Goal: Transaction & Acquisition: Purchase product/service

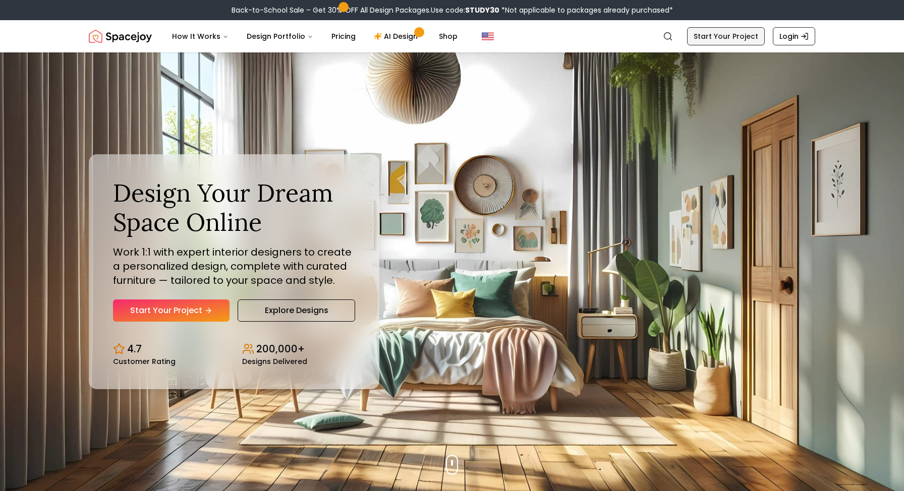
click at [734, 41] on link "Start Your Project" at bounding box center [726, 36] width 78 height 18
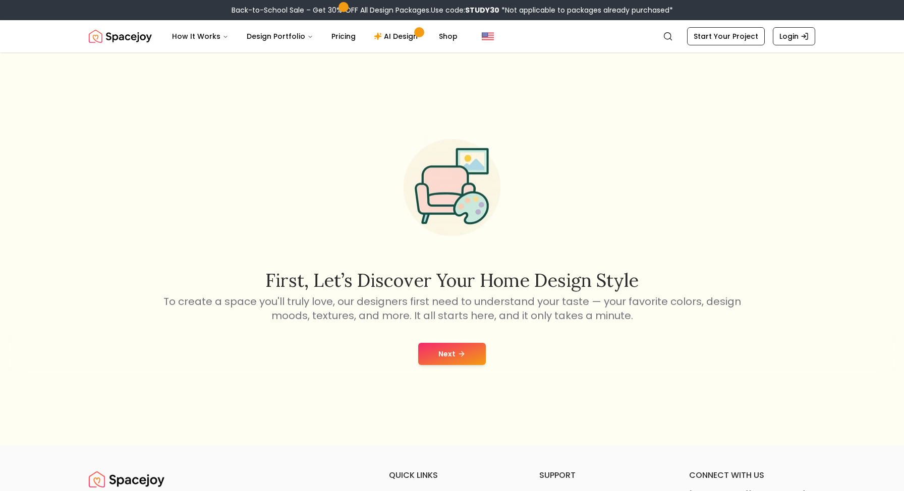
click at [470, 360] on button "Next" at bounding box center [452, 354] width 68 height 22
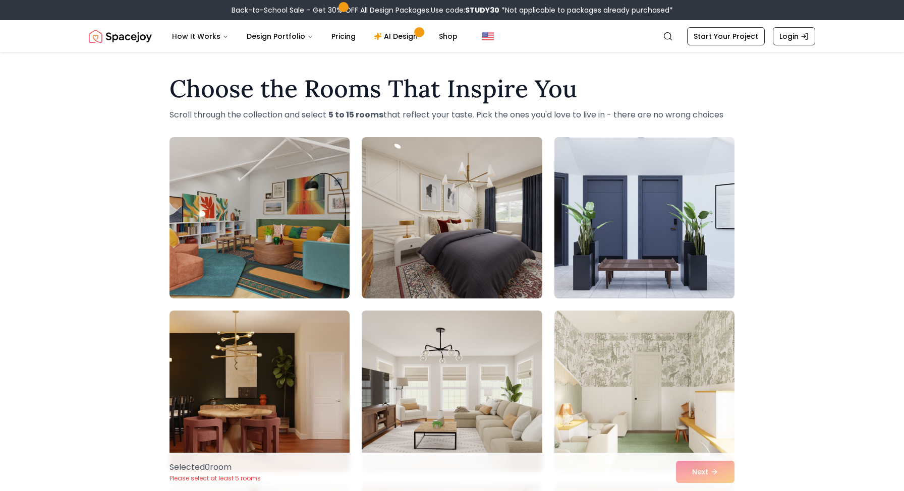
click at [680, 191] on img at bounding box center [644, 218] width 189 height 170
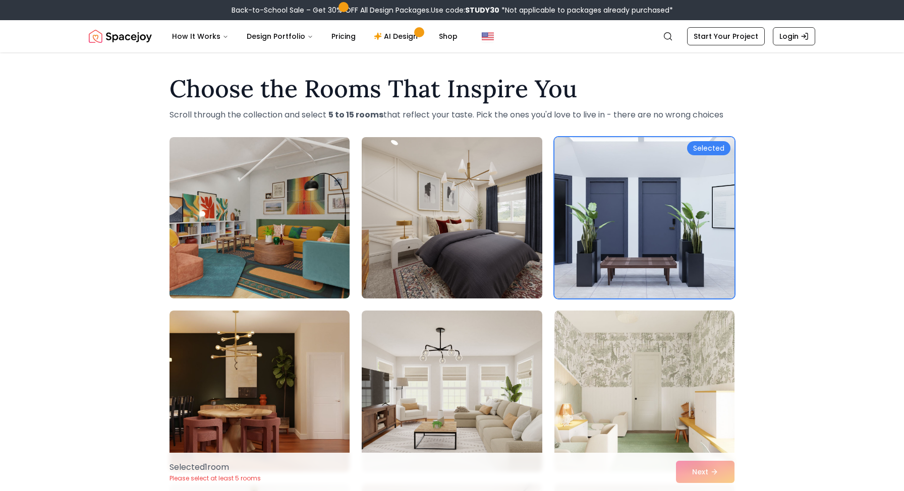
click at [472, 208] on img at bounding box center [451, 218] width 189 height 170
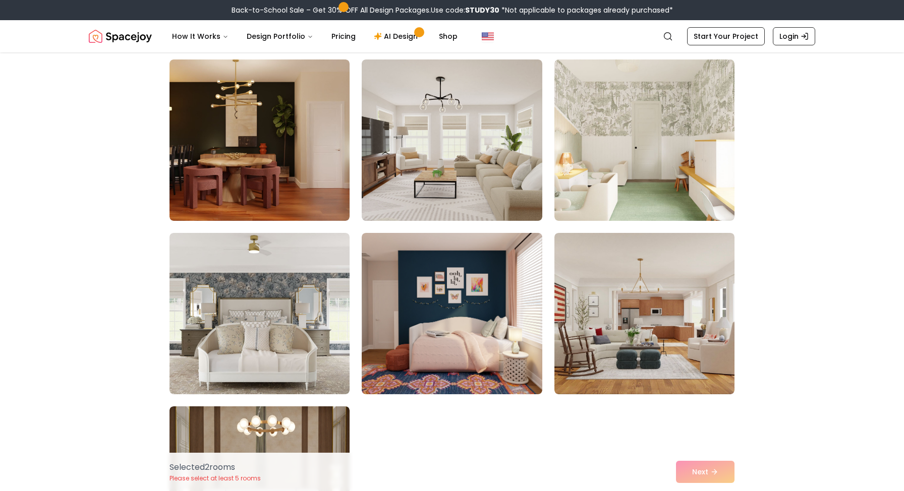
scroll to position [510, 0]
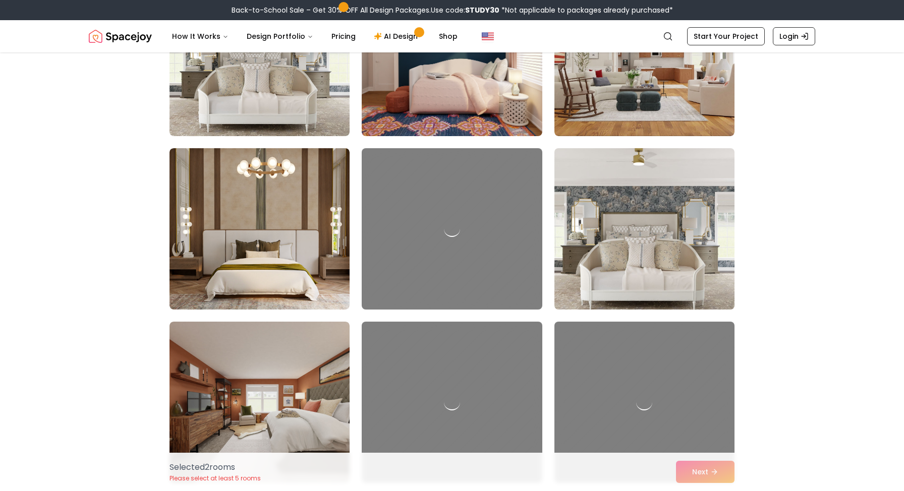
click at [623, 250] on img at bounding box center [644, 229] width 189 height 170
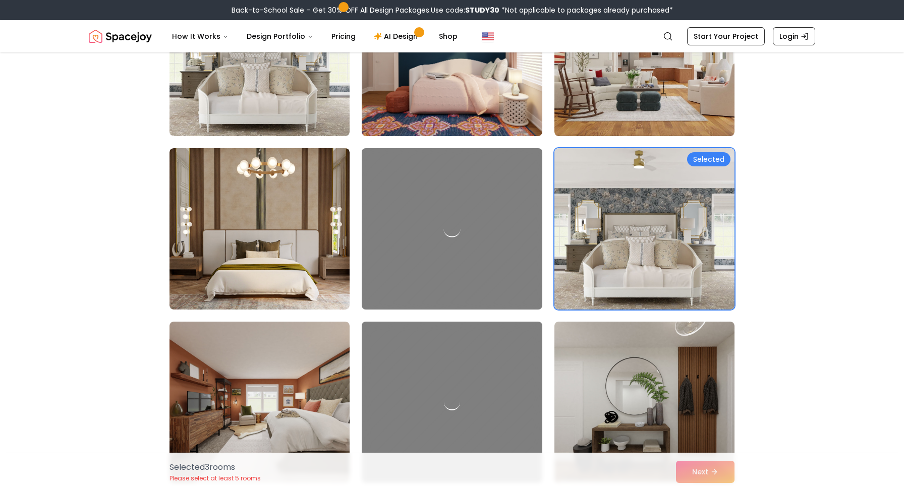
click at [412, 250] on div at bounding box center [451, 229] width 189 height 170
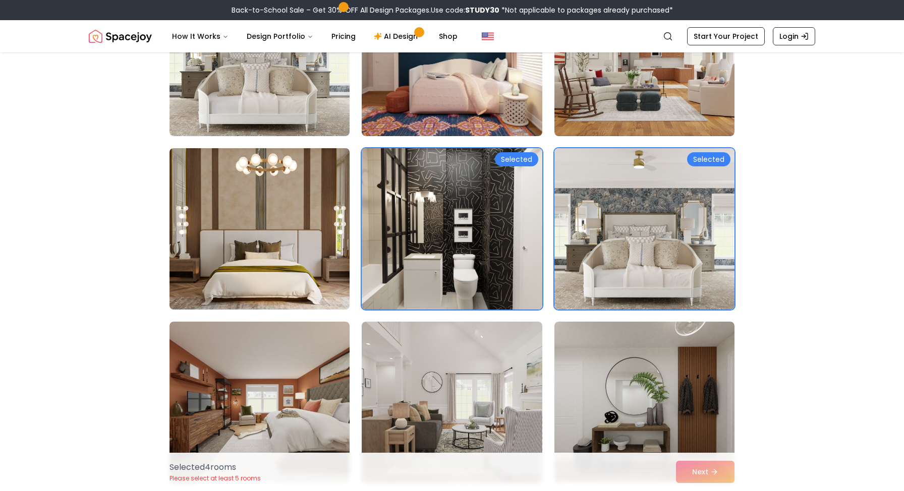
click at [195, 228] on img at bounding box center [259, 229] width 189 height 170
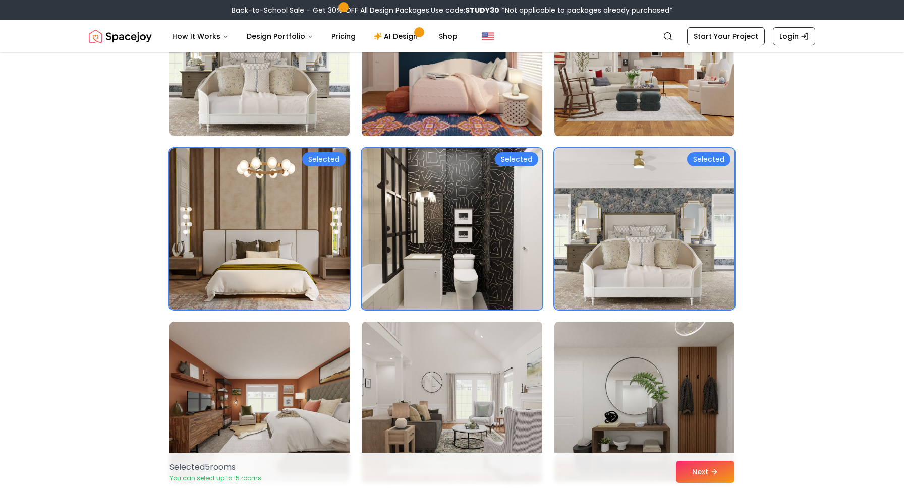
scroll to position [606, 0]
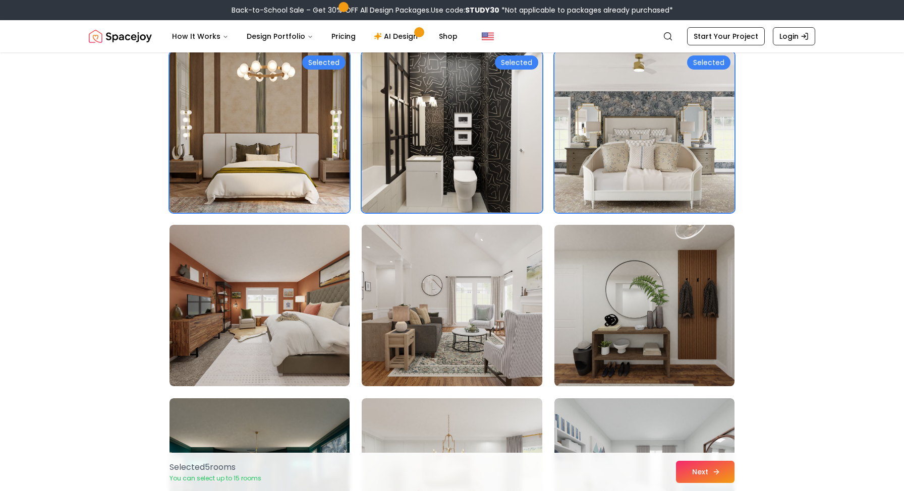
click at [695, 472] on button "Next" at bounding box center [705, 472] width 59 height 22
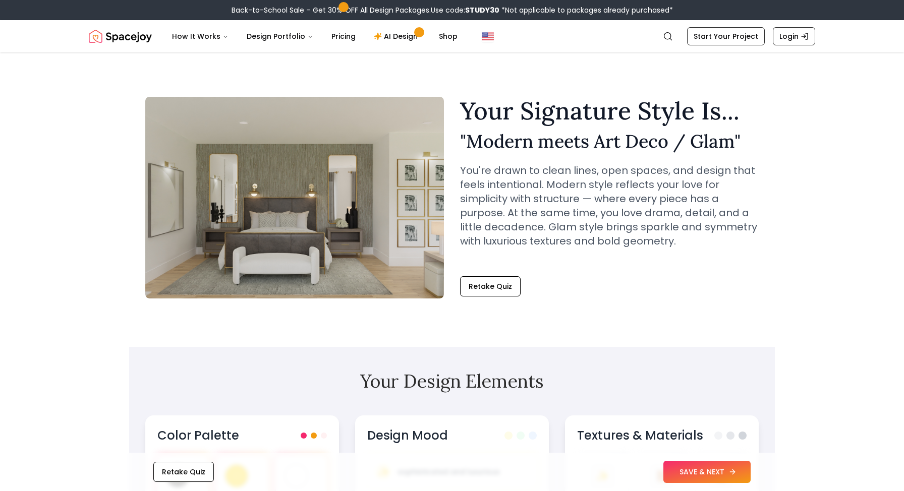
click at [706, 477] on button "SAVE & NEXT" at bounding box center [706, 472] width 87 height 22
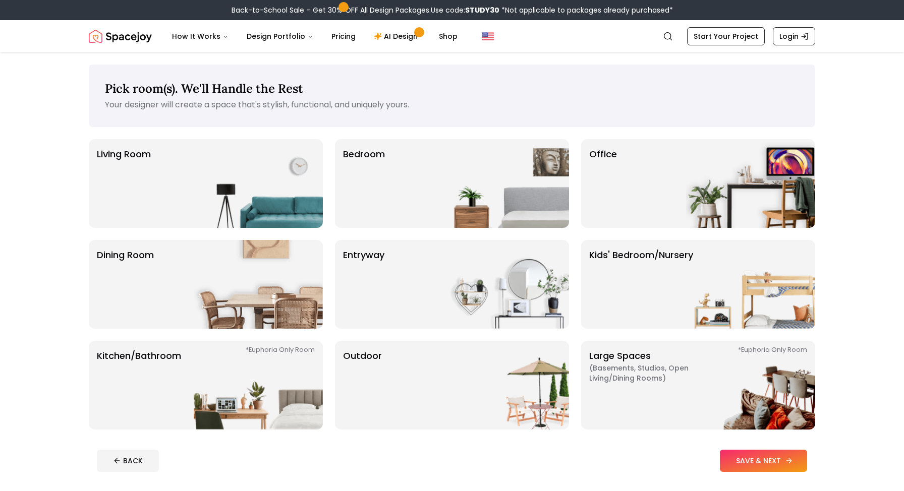
click at [759, 450] on button "SAVE & NEXT" at bounding box center [763, 461] width 87 height 22
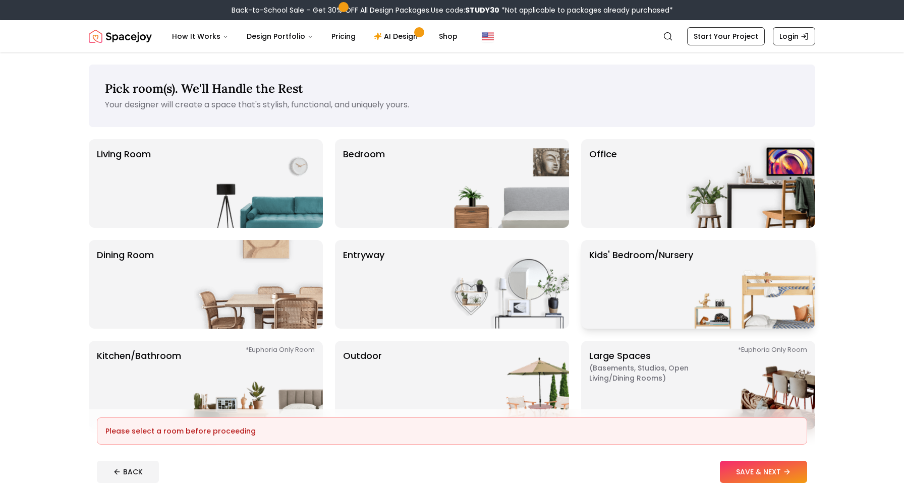
click at [589, 285] on p "Kids' Bedroom/Nursery" at bounding box center [641, 284] width 104 height 73
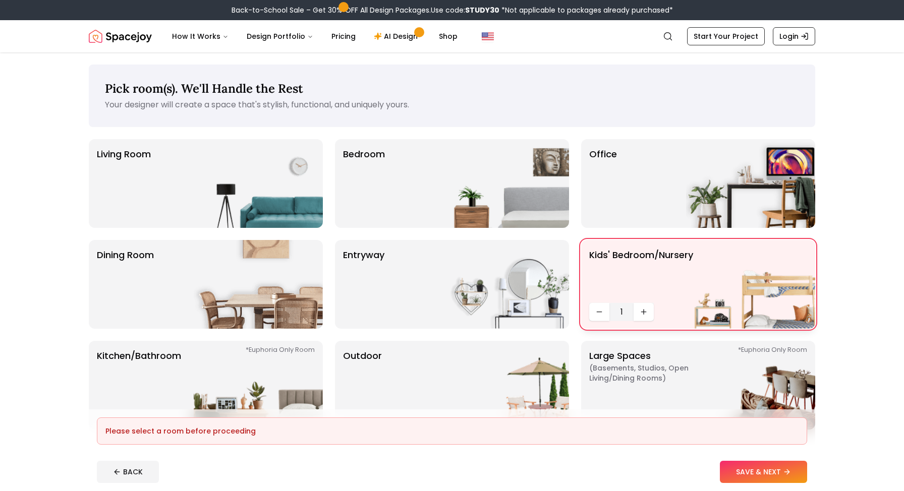
click at [608, 285] on p "Kids' Bedroom/Nursery" at bounding box center [641, 273] width 104 height 50
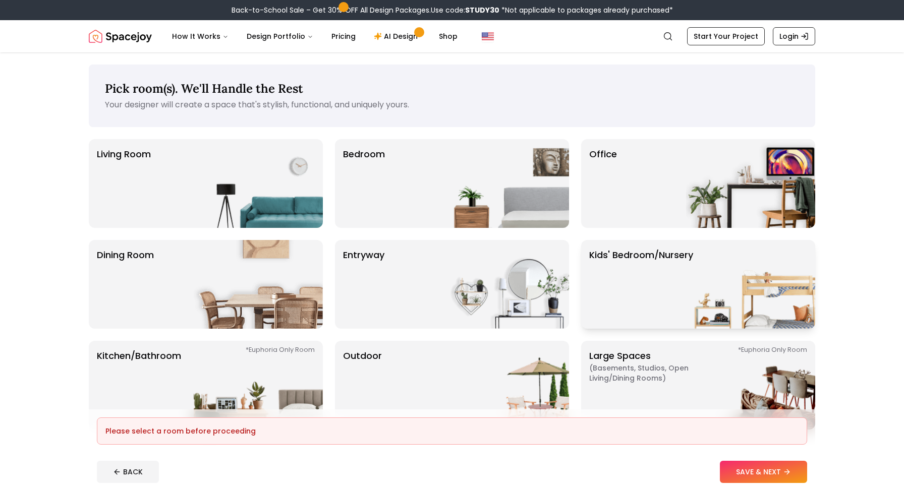
click at [608, 285] on p "Kids' Bedroom/Nursery" at bounding box center [641, 284] width 104 height 73
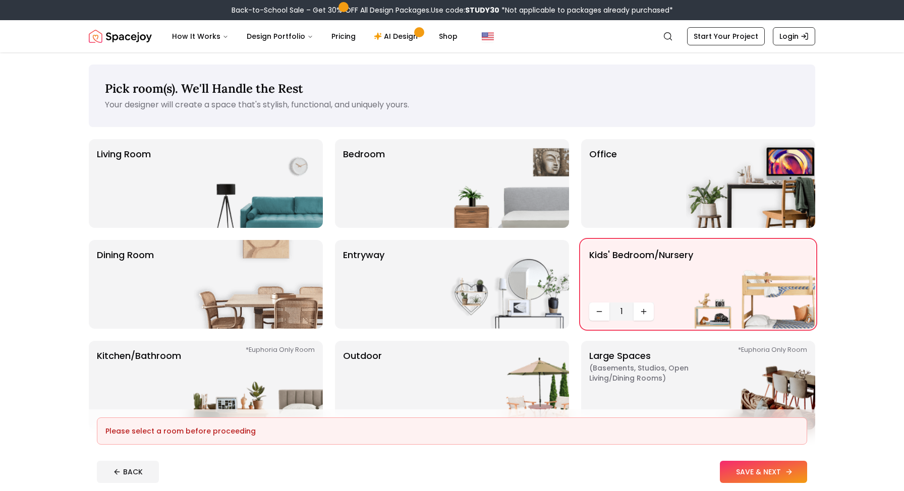
click at [752, 463] on button "SAVE & NEXT" at bounding box center [763, 472] width 87 height 22
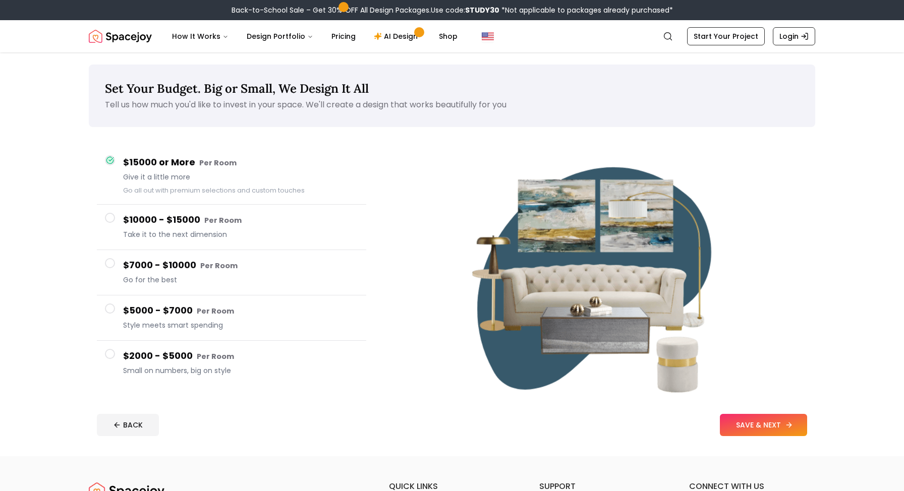
click at [734, 418] on button "SAVE & NEXT" at bounding box center [763, 425] width 87 height 22
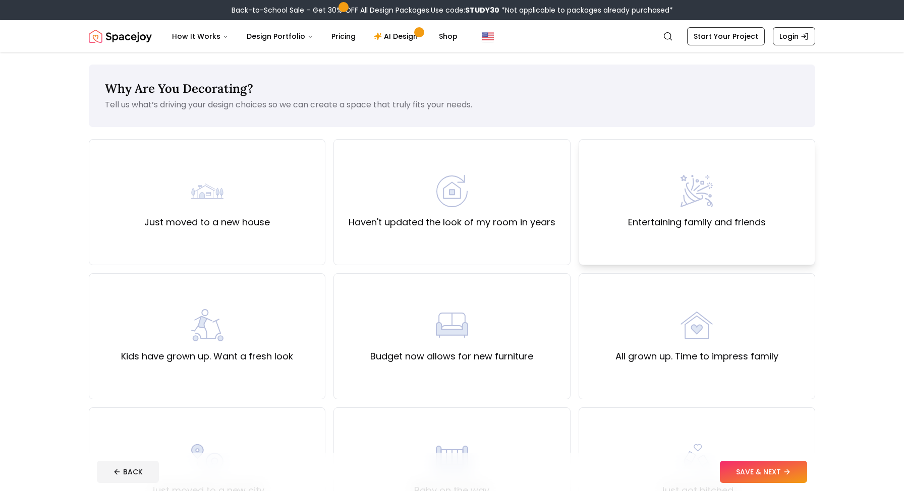
click at [653, 264] on div "Entertaining family and friends" at bounding box center [697, 202] width 237 height 126
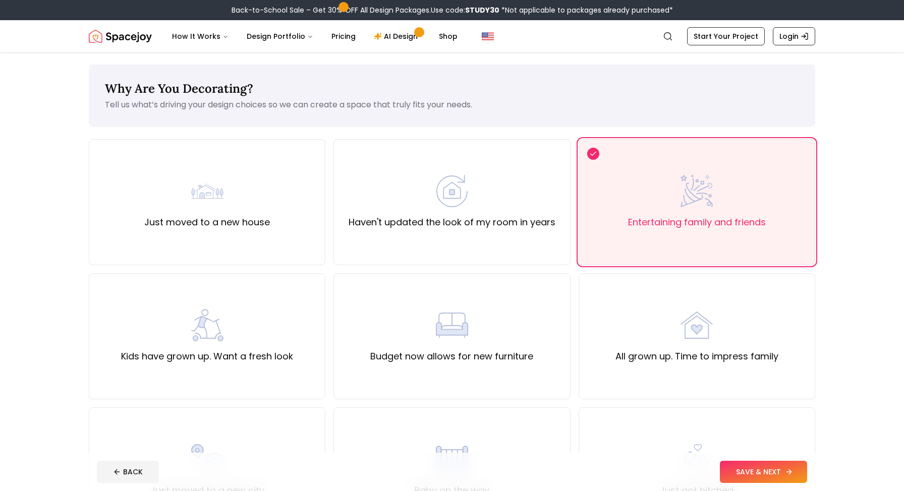
click at [777, 478] on button "SAVE & NEXT" at bounding box center [763, 472] width 87 height 22
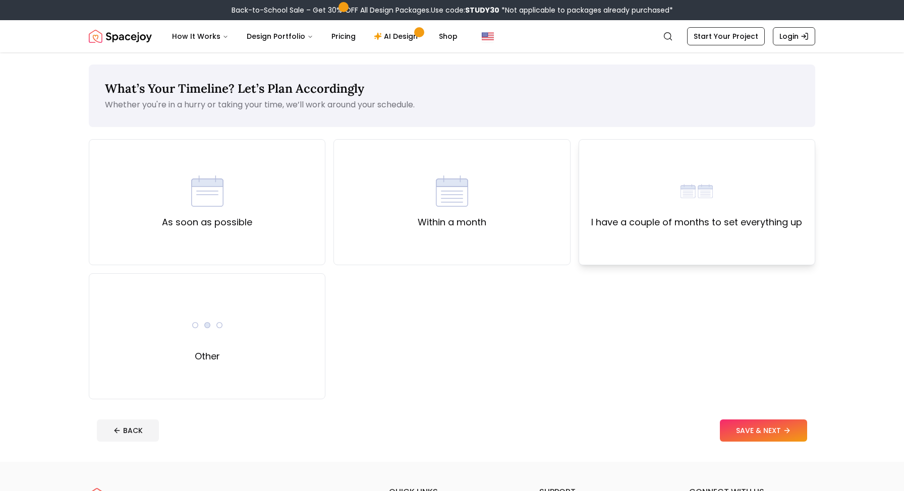
click at [654, 185] on div "I have a couple of months to set everything up" at bounding box center [696, 202] width 211 height 54
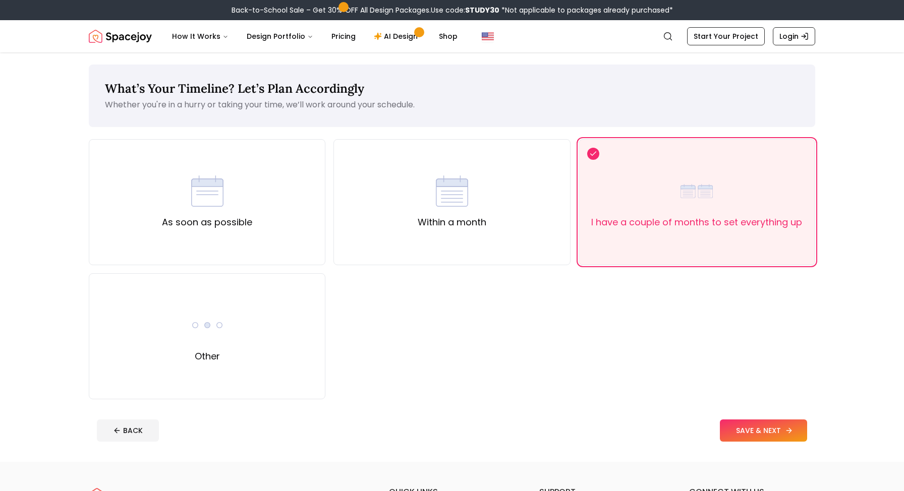
click at [763, 431] on button "SAVE & NEXT" at bounding box center [763, 431] width 87 height 22
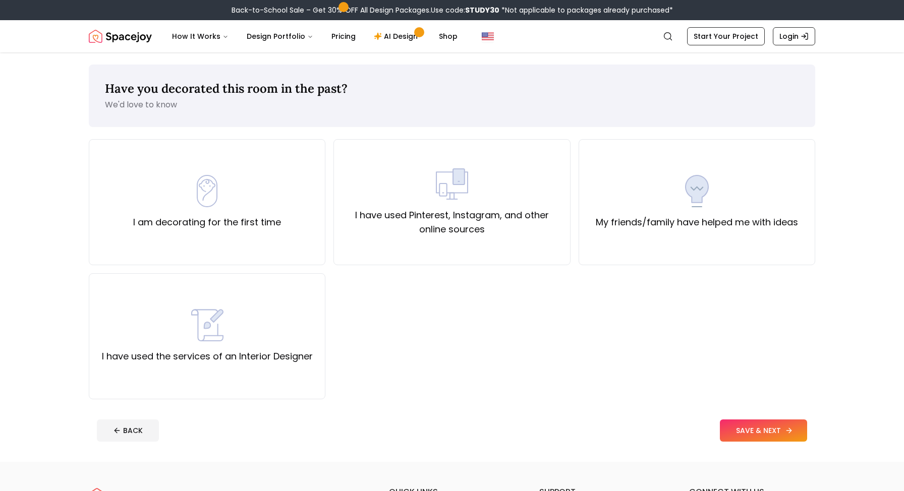
click at [763, 431] on button "SAVE & NEXT" at bounding box center [763, 431] width 87 height 22
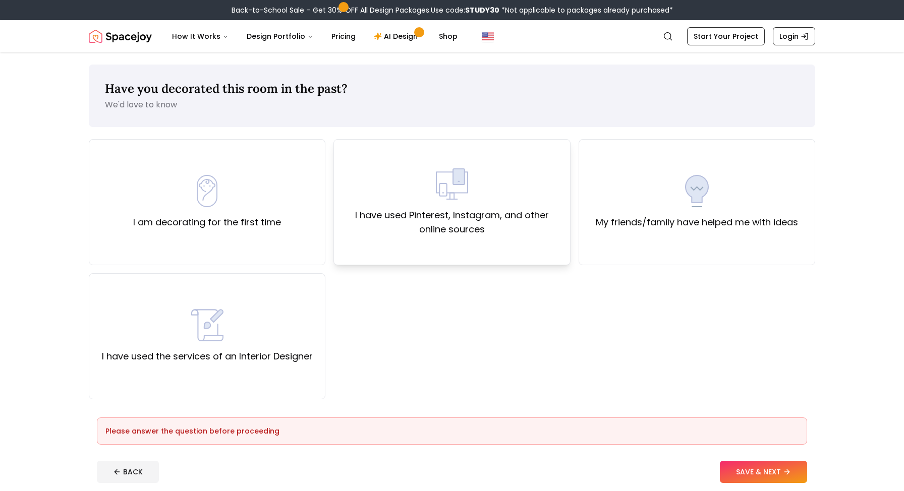
click at [484, 201] on div "I have used Pinterest, Instagram, and other online sources" at bounding box center [451, 202] width 219 height 69
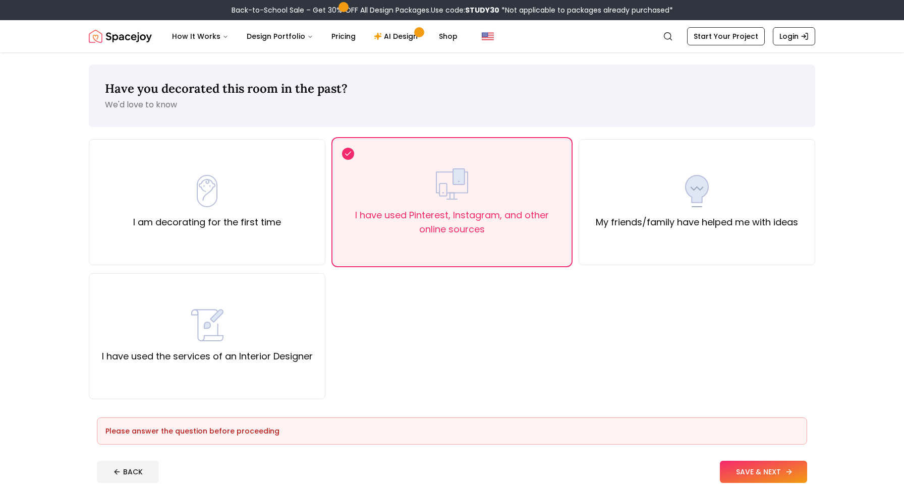
click at [795, 472] on button "SAVE & NEXT" at bounding box center [763, 472] width 87 height 22
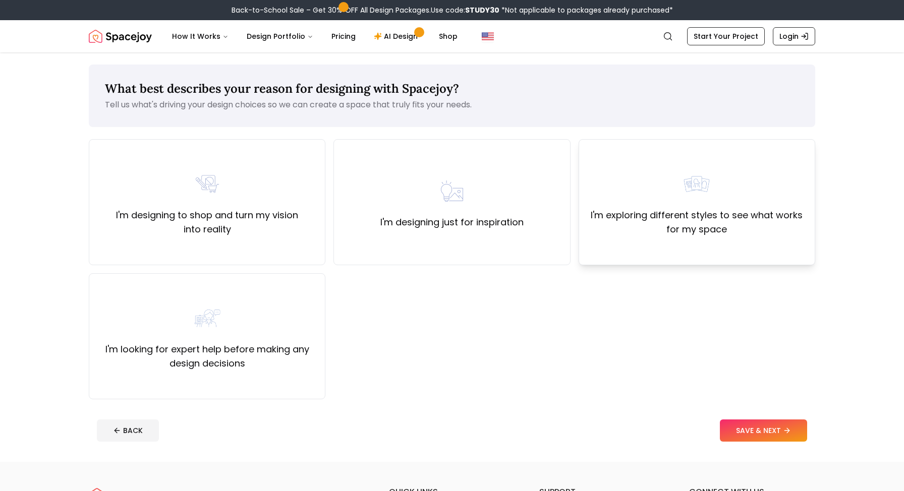
click at [681, 243] on div "I'm exploring different styles to see what works for my space" at bounding box center [697, 202] width 237 height 126
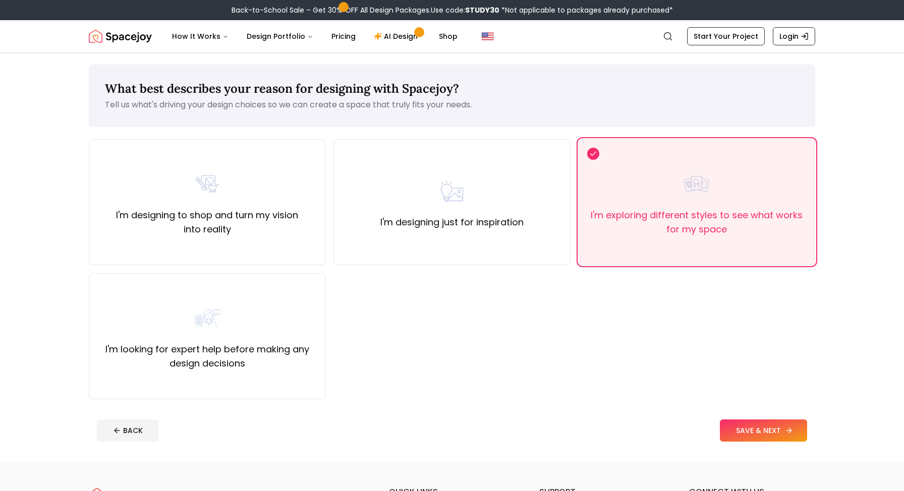
click at [778, 426] on button "SAVE & NEXT" at bounding box center [763, 431] width 87 height 22
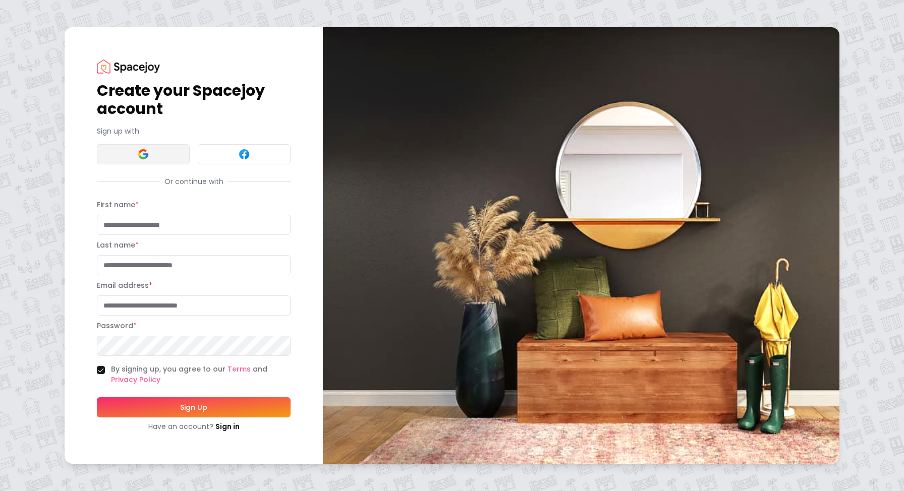
click at [135, 148] on button at bounding box center [143, 154] width 93 height 20
click at [139, 224] on input "First name *" at bounding box center [194, 225] width 194 height 20
click at [136, 157] on button at bounding box center [143, 154] width 93 height 20
click at [223, 425] on link "Sign in" at bounding box center [227, 427] width 24 height 10
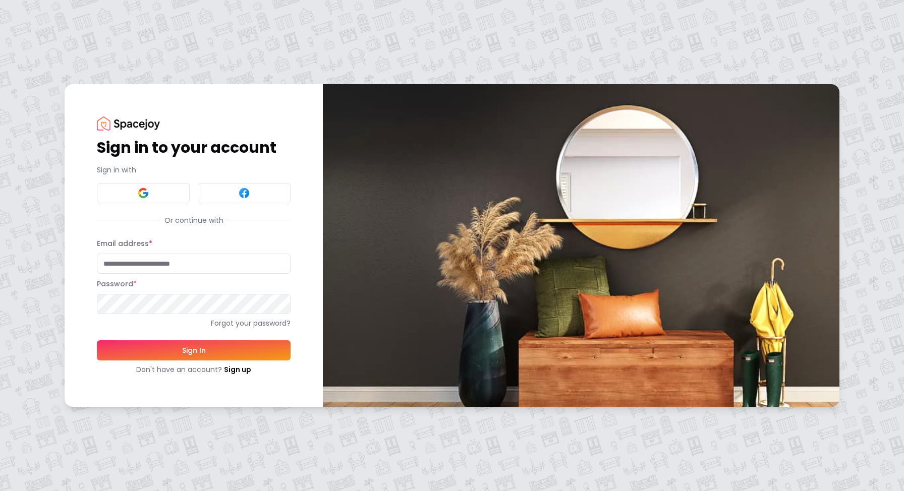
click at [169, 258] on input "Email address *" at bounding box center [194, 264] width 194 height 20
type input "**********"
click at [202, 350] on button "Sign In" at bounding box center [194, 351] width 194 height 20
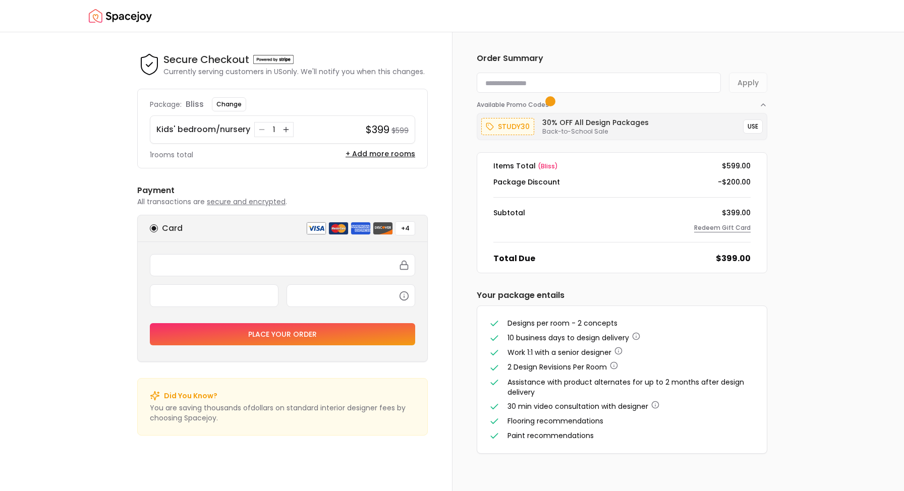
click at [728, 229] on button "Redeem Gift Card" at bounding box center [722, 228] width 57 height 8
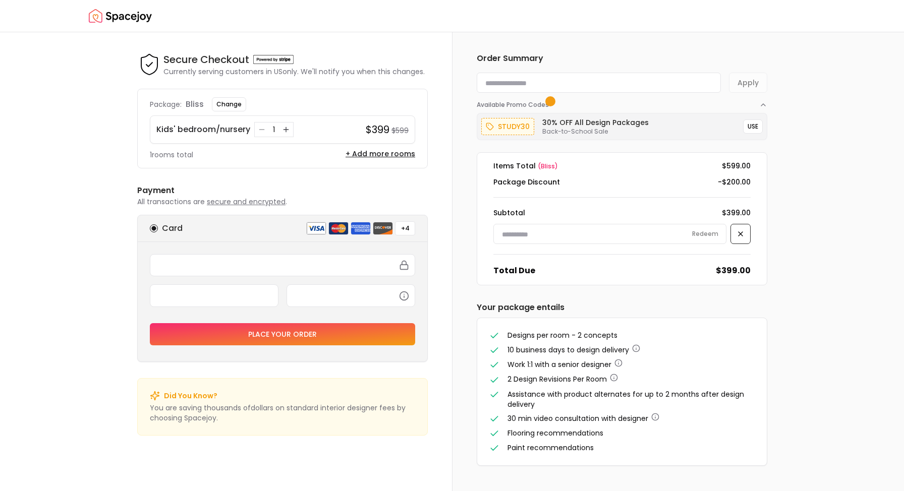
click at [526, 235] on input at bounding box center [609, 234] width 233 height 20
paste input "**********"
type input "**********"
click at [712, 238] on button "Redeem" at bounding box center [705, 234] width 40 height 18
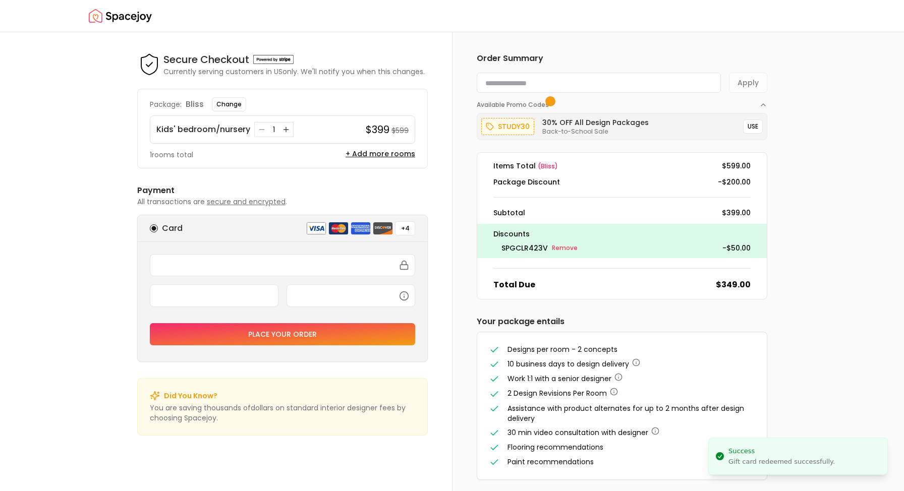
scroll to position [7, 0]
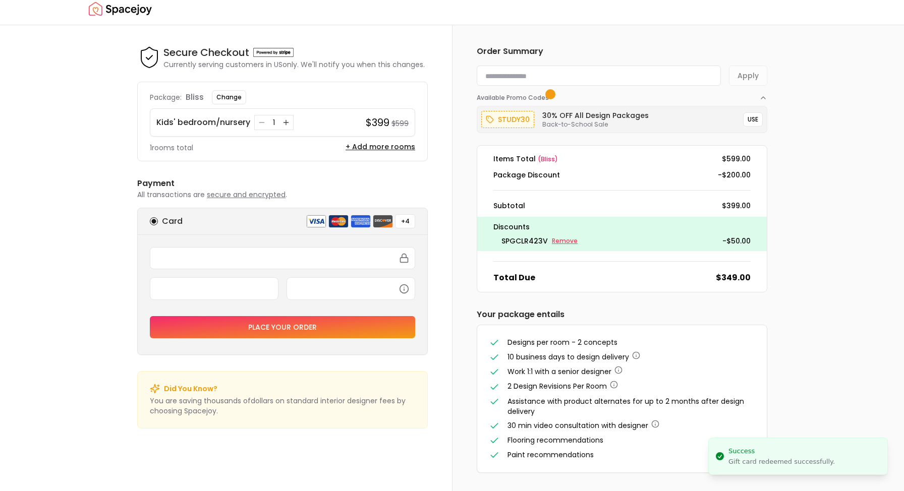
click at [573, 239] on small "Remove" at bounding box center [565, 241] width 26 height 8
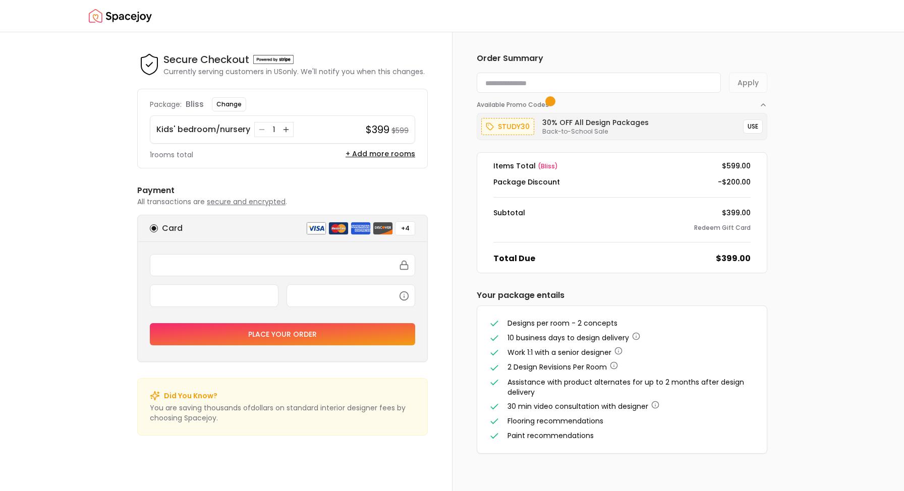
scroll to position [0, 0]
click at [107, 15] on img "Spacejoy" at bounding box center [120, 16] width 63 height 20
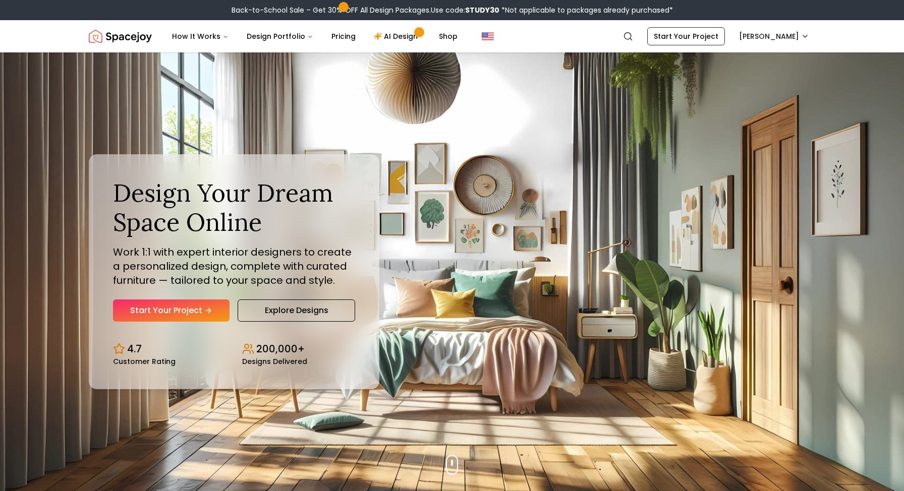
click at [595, 45] on div "How It Works Design Portfolio Pricing AI Design Shop" at bounding box center [384, 36] width 441 height 20
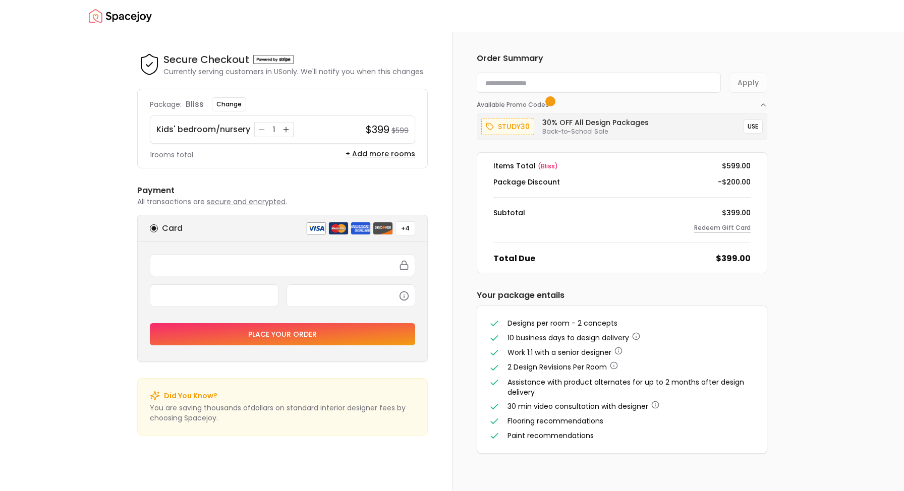
click at [737, 230] on button "Redeem Gift Card" at bounding box center [722, 228] width 57 height 8
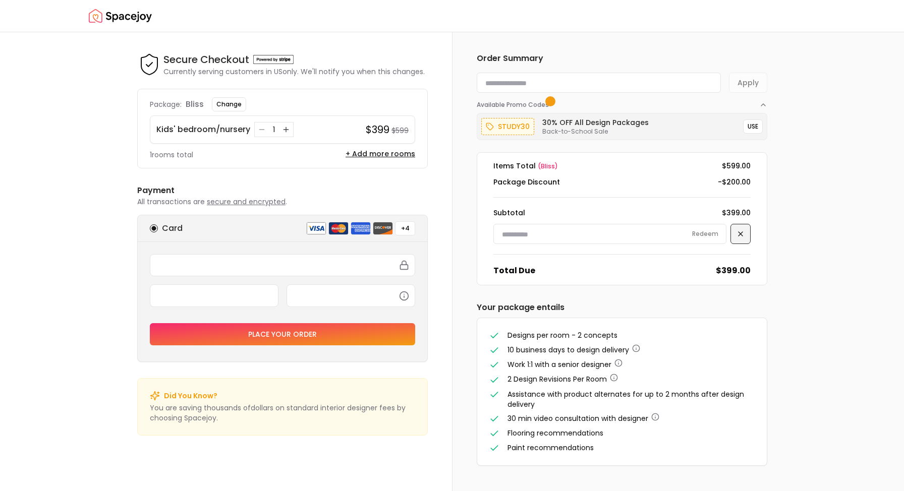
click at [738, 234] on icon at bounding box center [741, 234] width 8 height 8
